Goal: Information Seeking & Learning: Learn about a topic

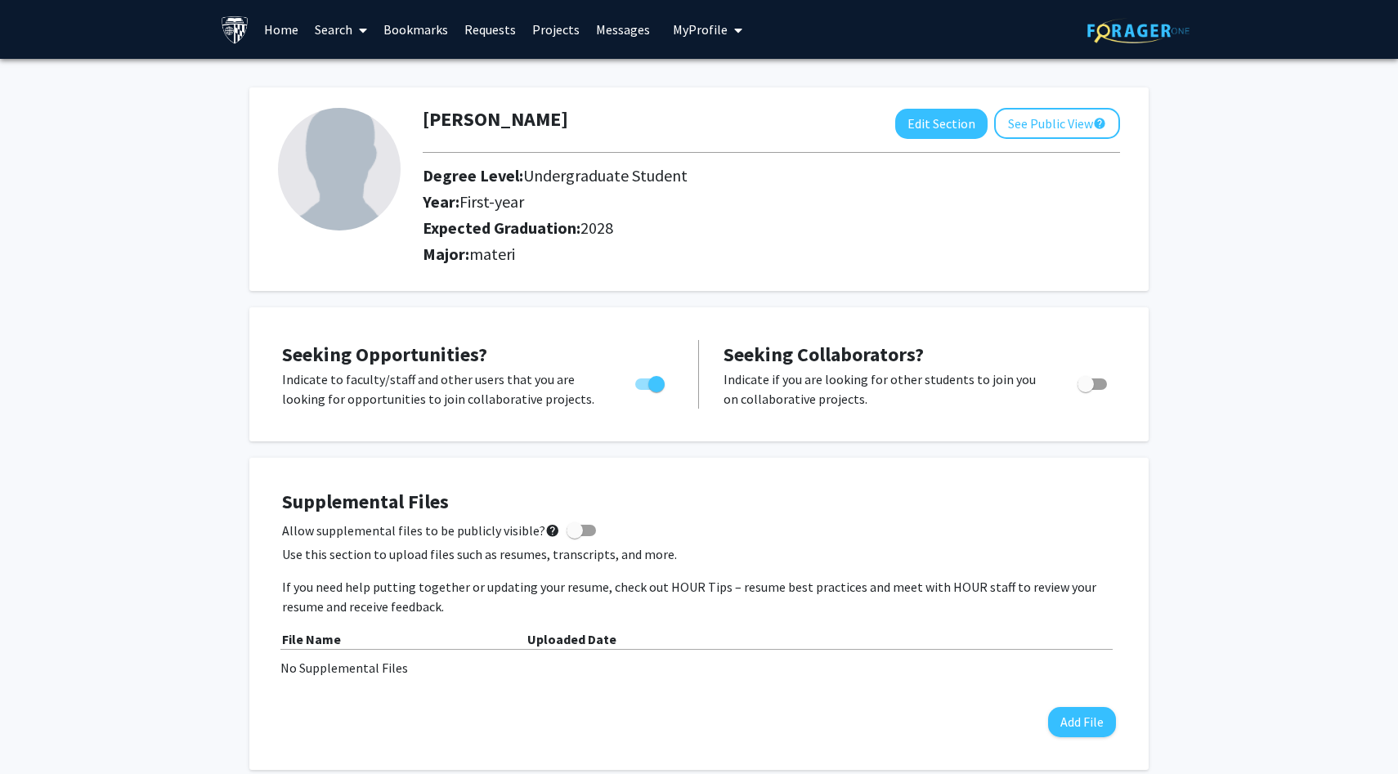
click at [289, 26] on link "Home" at bounding box center [281, 29] width 51 height 57
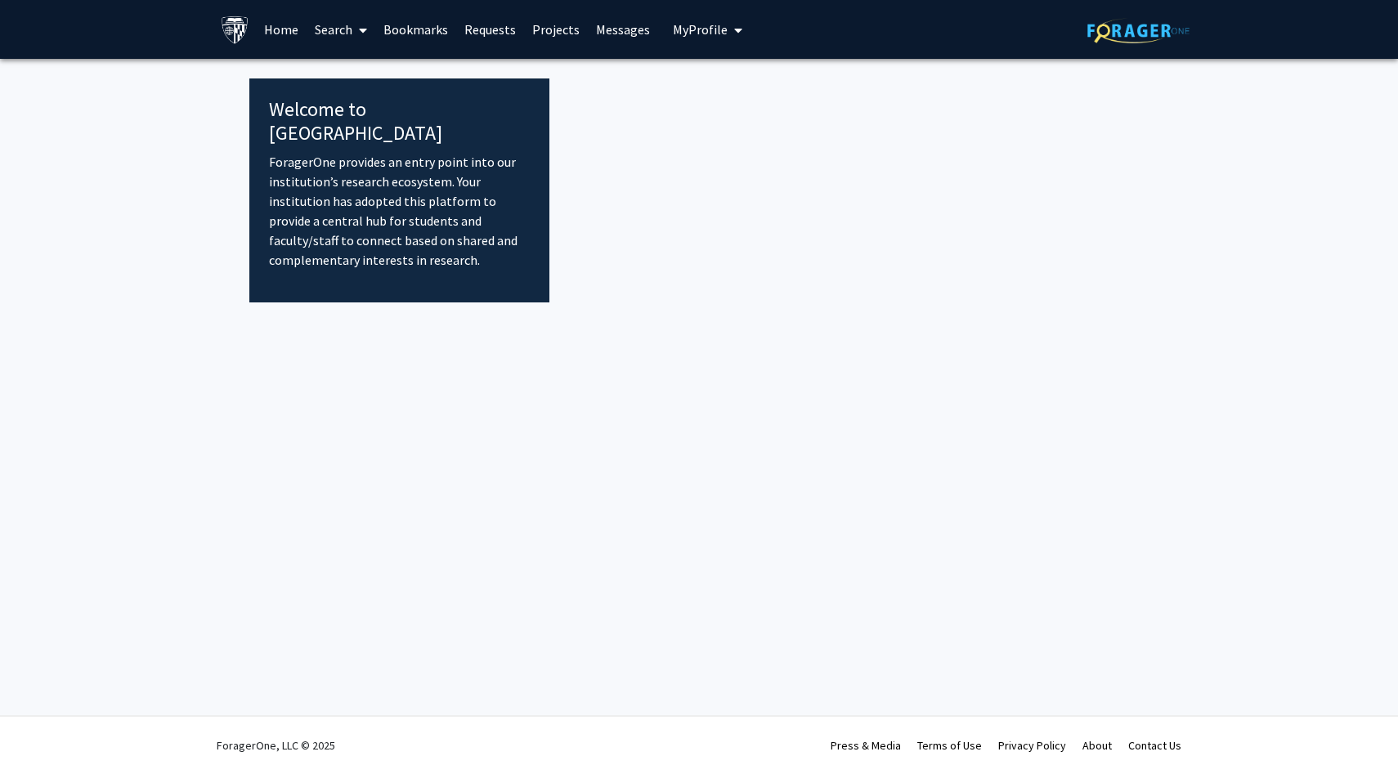
click at [343, 25] on link "Search" at bounding box center [341, 29] width 69 height 57
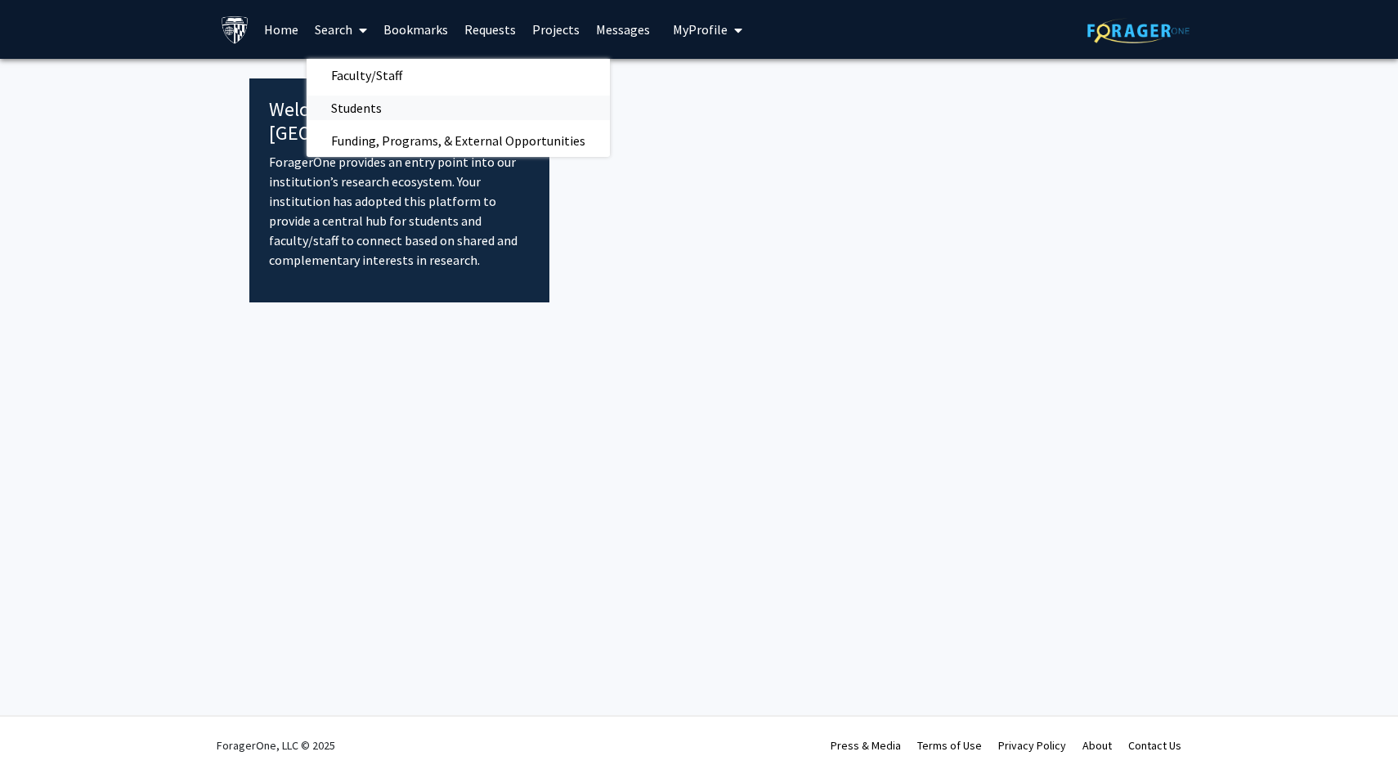
click at [348, 121] on span "Students" at bounding box center [357, 108] width 100 height 33
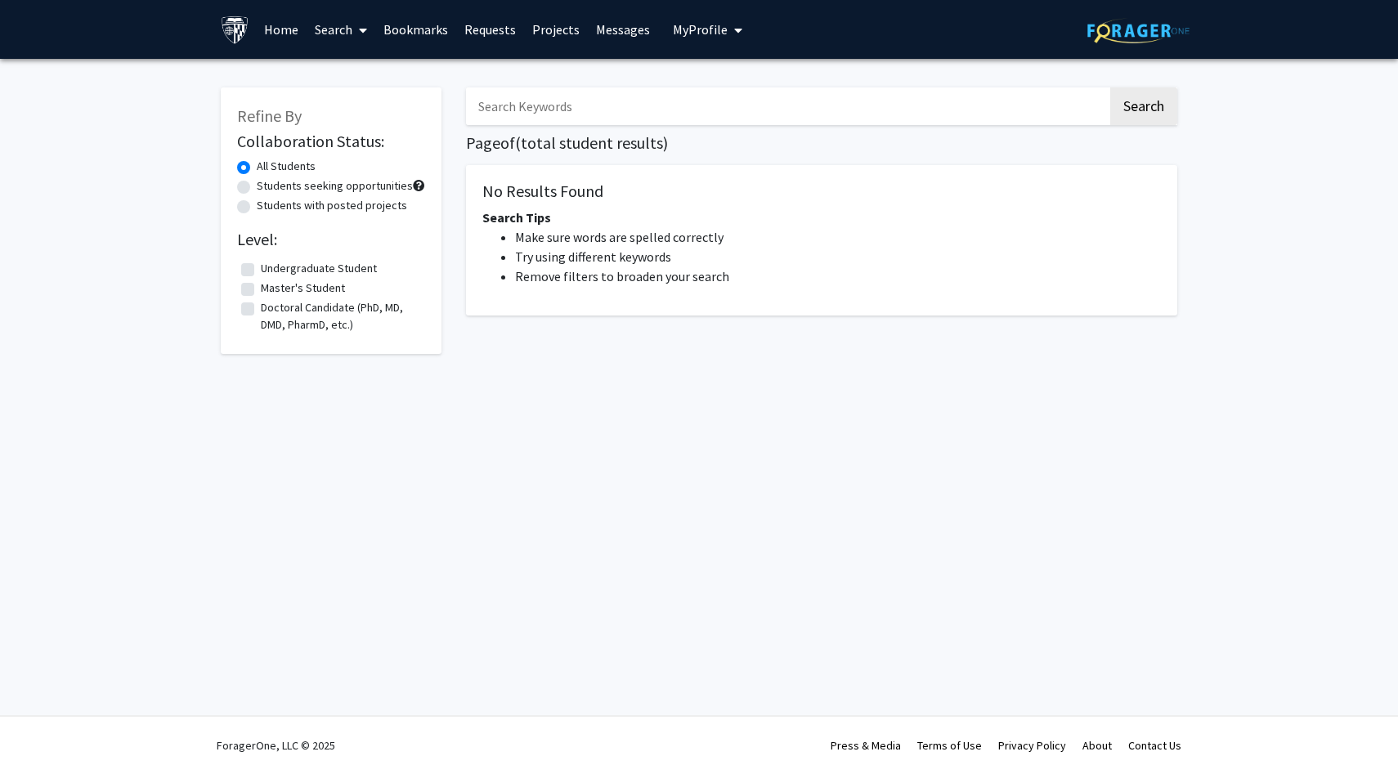
click at [273, 275] on label "Undergraduate Student" at bounding box center [319, 268] width 116 height 17
click at [271, 271] on input "Undergraduate Student" at bounding box center [266, 265] width 11 height 11
checkbox input "true"
click at [1146, 98] on button "Search" at bounding box center [1143, 106] width 67 height 38
click at [357, 31] on span at bounding box center [359, 30] width 15 height 57
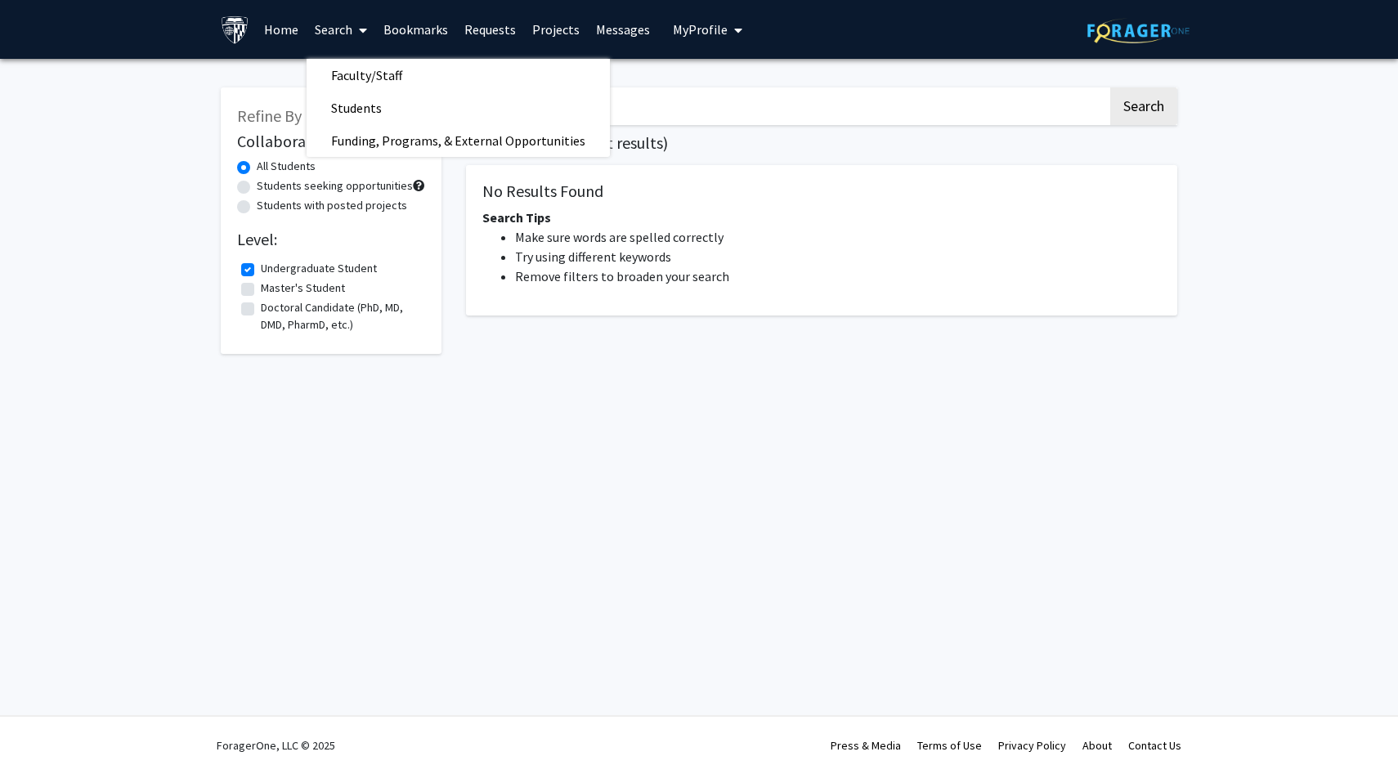
click at [357, 31] on span at bounding box center [359, 30] width 15 height 57
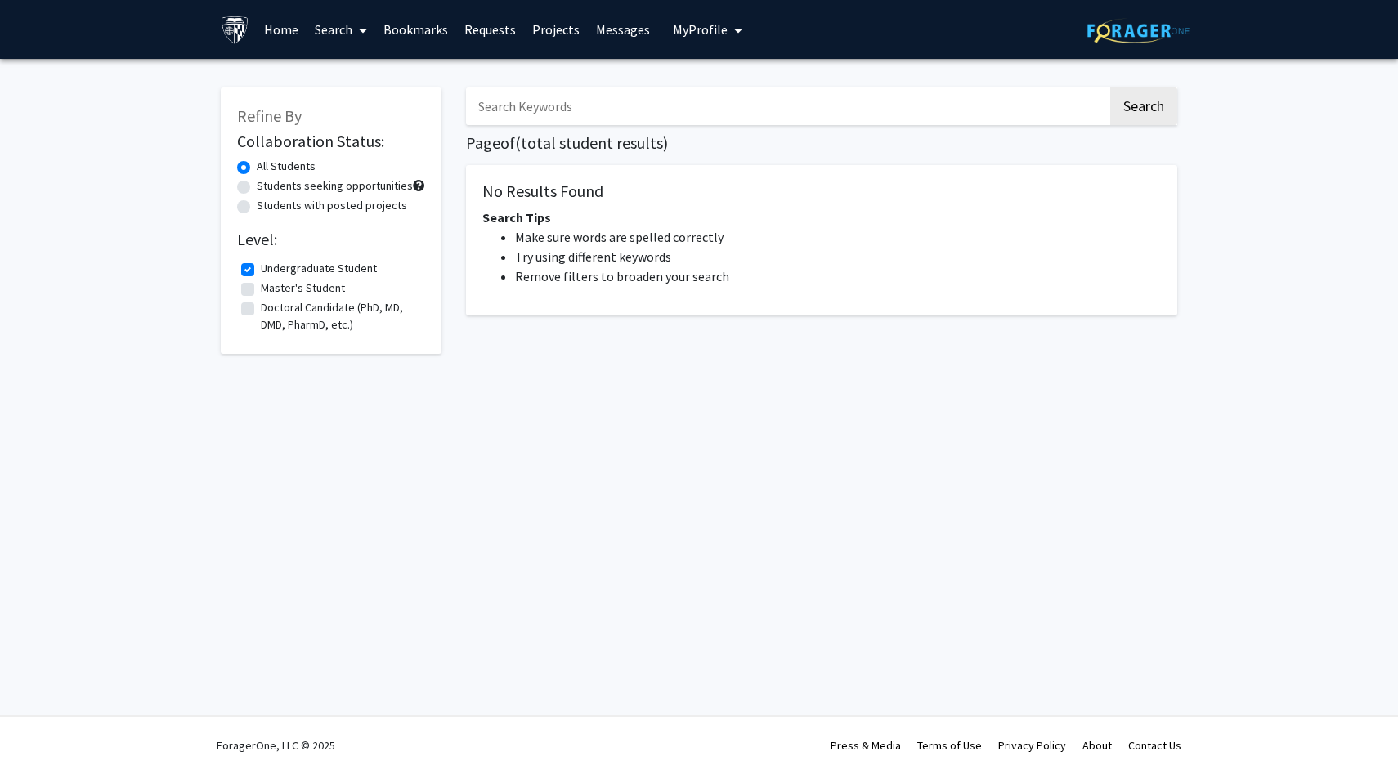
click at [266, 31] on link "Home" at bounding box center [281, 29] width 51 height 57
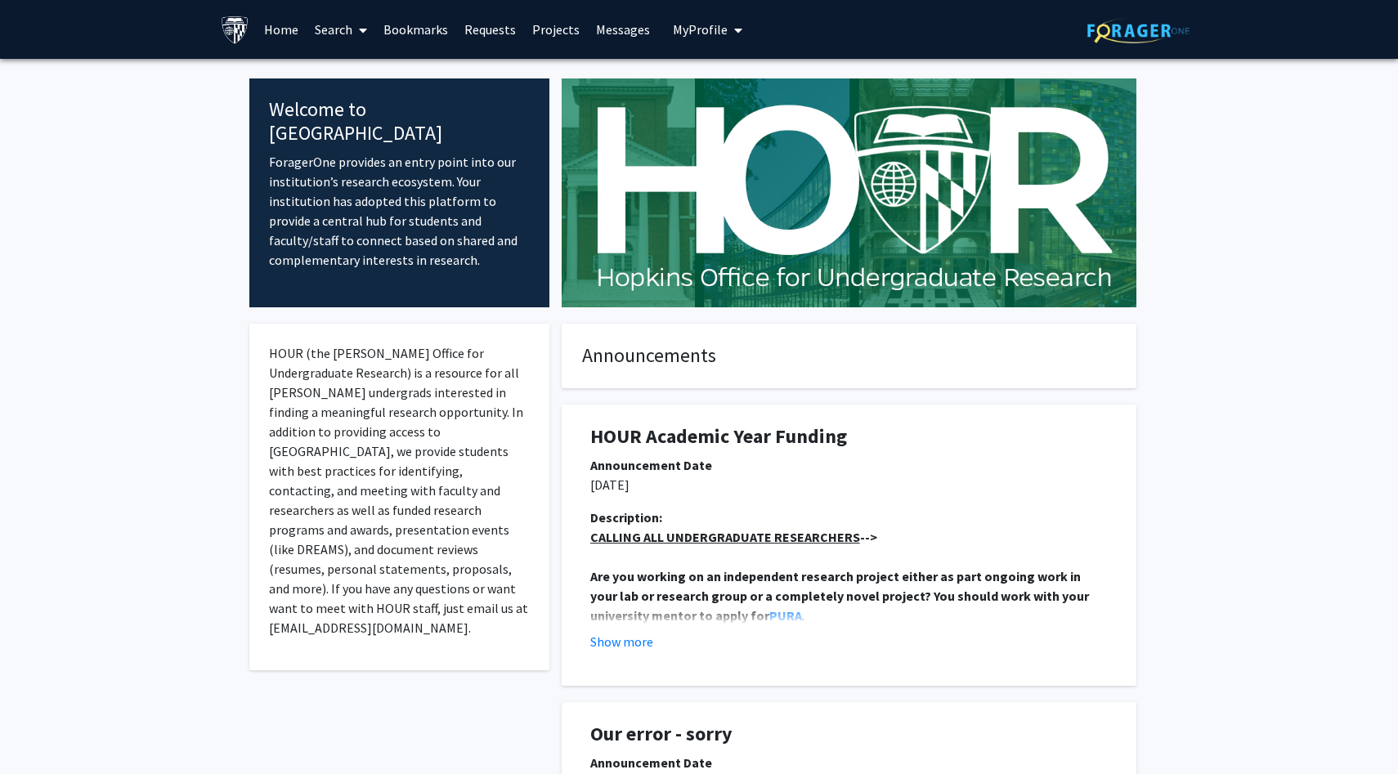
click at [383, 24] on link "Bookmarks" at bounding box center [415, 29] width 81 height 57
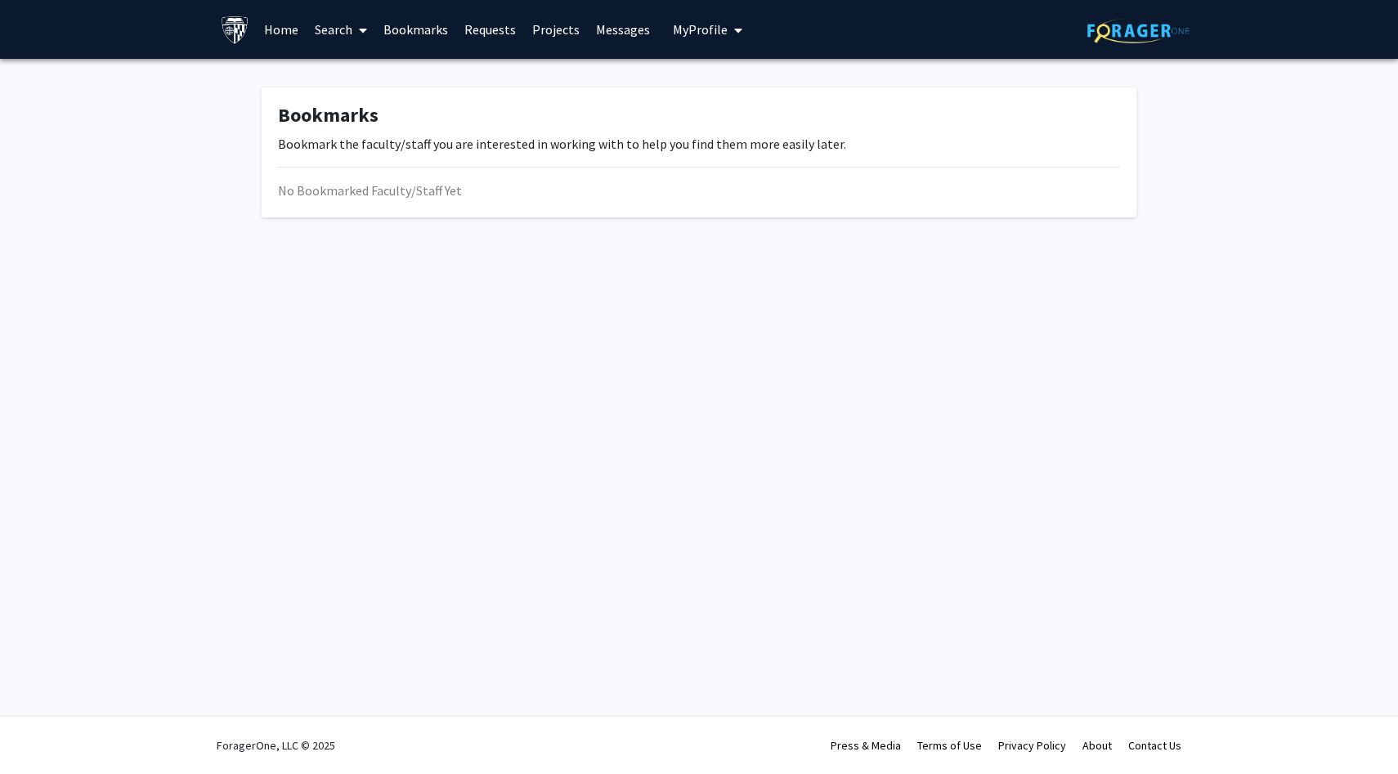
click at [332, 24] on link "Search" at bounding box center [341, 29] width 69 height 57
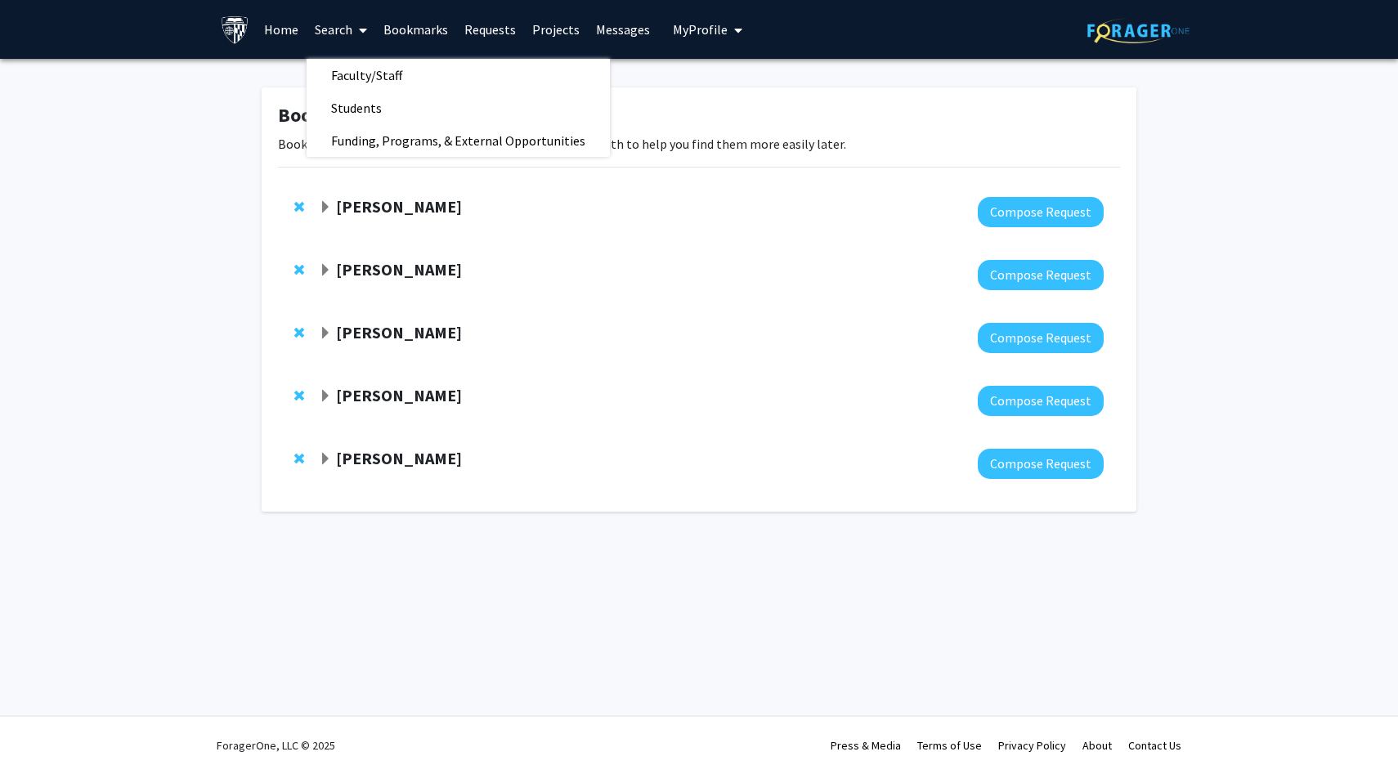
click at [231, 322] on div "Bookmarks Bookmark the faculty/staff you are interested in working with to help…" at bounding box center [699, 304] width 1398 height 490
click at [330, 29] on link "Search" at bounding box center [341, 29] width 69 height 57
click at [340, 117] on span "Students" at bounding box center [357, 108] width 100 height 33
